Goal: Task Accomplishment & Management: Complete application form

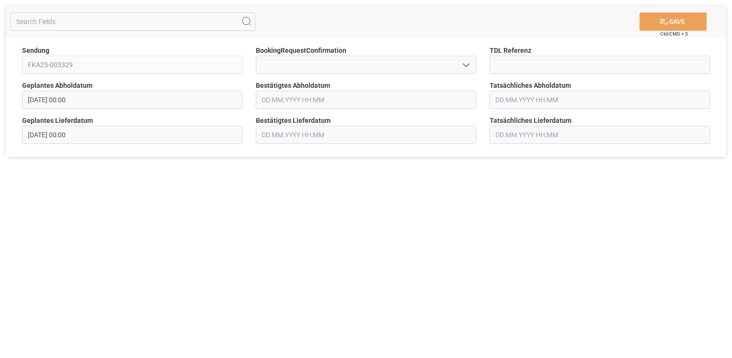
click at [463, 64] on icon "open menu" at bounding box center [467, 65] width 12 height 12
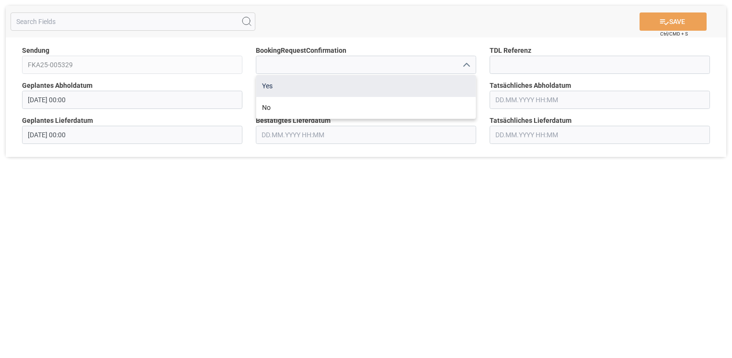
click at [442, 83] on div "Yes" at bounding box center [365, 86] width 219 height 22
type input "Yes"
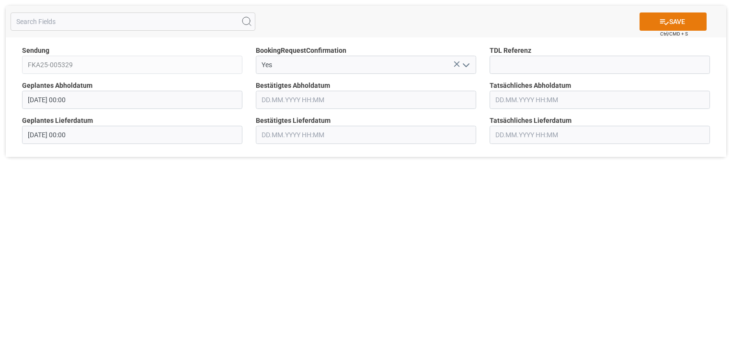
click at [659, 24] on icon at bounding box center [664, 22] width 10 height 10
click at [465, 67] on icon "open menu" at bounding box center [467, 65] width 12 height 12
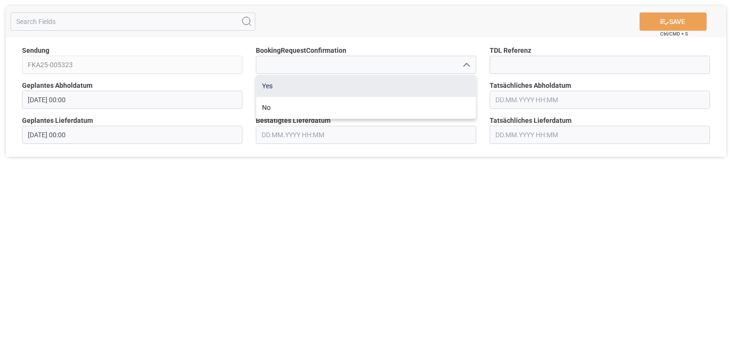
click at [448, 83] on div "Yes" at bounding box center [365, 86] width 219 height 22
type input "Yes"
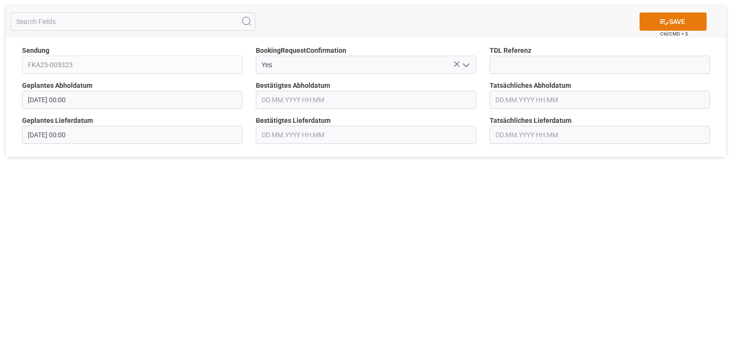
click at [686, 17] on button "SAVE" at bounding box center [673, 21] width 67 height 18
